Goal: Find specific page/section: Find specific page/section

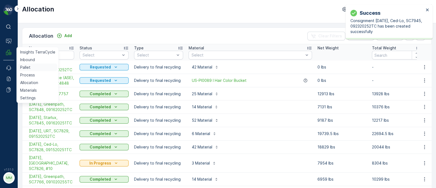
click at [25, 67] on p "Pallet" at bounding box center [25, 67] width 10 height 5
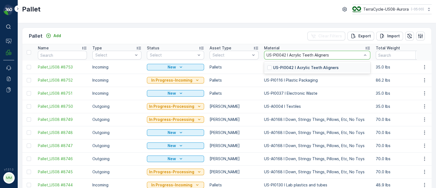
drag, startPoint x: 282, startPoint y: 68, endPoint x: 279, endPoint y: 67, distance: 2.9
click at [282, 68] on p "US-PI0042 I Acrylic Teeth Aligners" at bounding box center [306, 67] width 66 height 5
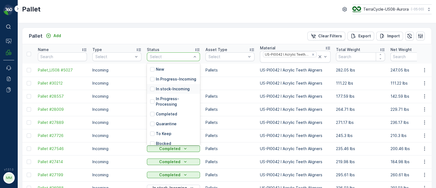
click at [166, 92] on p "In stock-Incoming" at bounding box center [173, 88] width 34 height 5
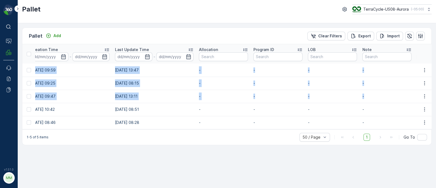
scroll to position [0, 569]
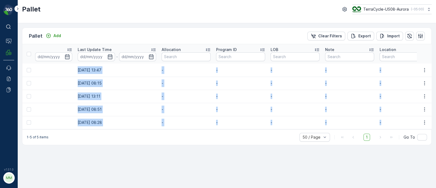
drag, startPoint x: 34, startPoint y: 69, endPoint x: 405, endPoint y: 120, distance: 374.1
copy tbody "Pallet_US08 #5027 Incoming In stock-Incoming Pallets US-PI0042 I Acrylic Teeth …"
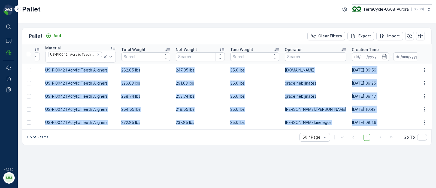
scroll to position [0, 0]
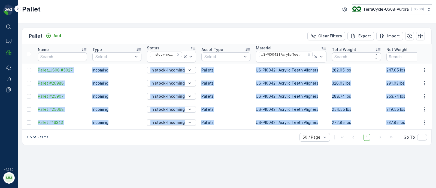
click at [81, 69] on span "Pallet_US08 #5027" at bounding box center [62, 69] width 49 height 5
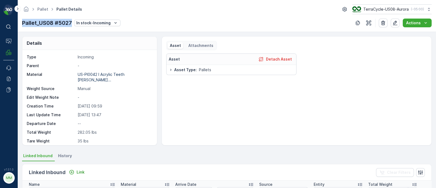
drag, startPoint x: 22, startPoint y: 22, endPoint x: 72, endPoint y: 25, distance: 50.0
click at [72, 25] on div "Pallet Pallet Details TerraCycle-US08-Aurora ( -05:00 ) Pallet_US08 #5027 In st…" at bounding box center [227, 16] width 418 height 32
copy p "Pallet_US08 #5027"
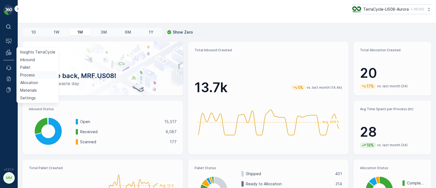
click at [30, 76] on p "Process" at bounding box center [27, 74] width 15 height 5
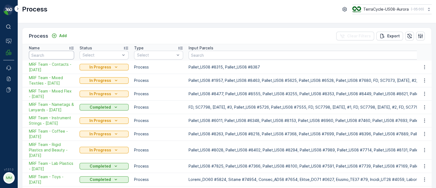
click at [49, 53] on input "text" at bounding box center [51, 55] width 45 height 9
type input "teeth"
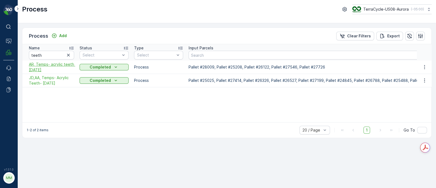
click at [38, 67] on span "AR, Temps- acrylic teeth 10/23/24" at bounding box center [51, 67] width 45 height 11
click at [53, 78] on span "JD,AA, Temps- Acrylic Teeth- 9/6/24" at bounding box center [51, 80] width 45 height 11
